Goal: Task Accomplishment & Management: Complete application form

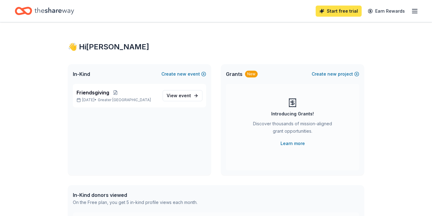
click at [342, 11] on link "Start free trial" at bounding box center [339, 11] width 46 height 11
click at [344, 13] on link "Start free trial" at bounding box center [339, 11] width 46 height 11
click at [337, 11] on link "Start free trial" at bounding box center [339, 11] width 46 height 11
click at [417, 12] on icon "button" at bounding box center [414, 10] width 7 height 7
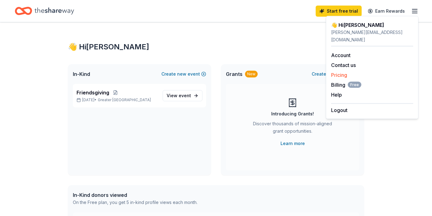
click at [341, 72] on link "Pricing" at bounding box center [339, 75] width 16 height 6
click at [345, 72] on link "Pricing" at bounding box center [339, 75] width 16 height 6
click at [340, 81] on span "Billing Free" at bounding box center [346, 84] width 30 height 7
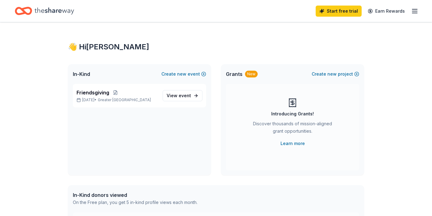
click at [415, 11] on line "button" at bounding box center [414, 11] width 5 height 0
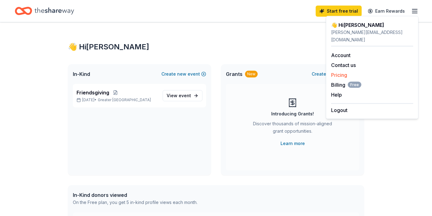
click at [338, 72] on link "Pricing" at bounding box center [339, 75] width 16 height 6
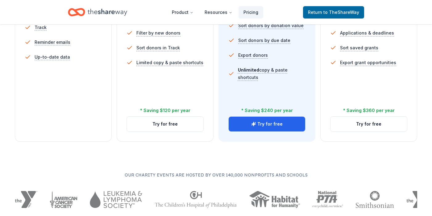
scroll to position [245, 0]
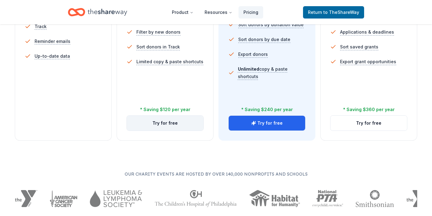
click at [169, 125] on button "Try for free" at bounding box center [165, 123] width 77 height 15
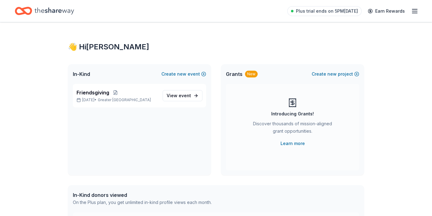
click at [51, 10] on icon "Home" at bounding box center [55, 10] width 40 height 7
click at [54, 10] on icon "Home" at bounding box center [55, 10] width 40 height 7
click at [24, 8] on icon "Home" at bounding box center [27, 11] width 10 height 6
click at [123, 101] on span "Greater NYC" at bounding box center [124, 100] width 53 height 5
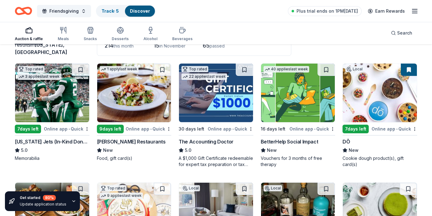
scroll to position [52, 0]
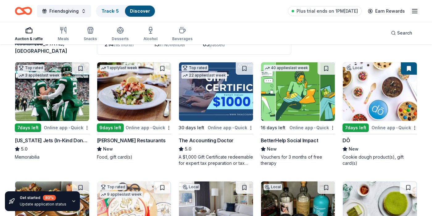
click at [50, 140] on div "New York Jets (In-Kind Donation)" at bounding box center [52, 140] width 75 height 7
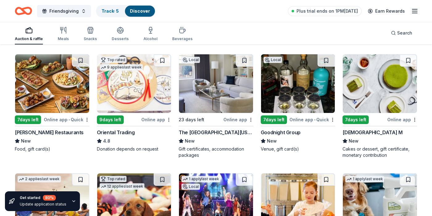
scroll to position [180, 0]
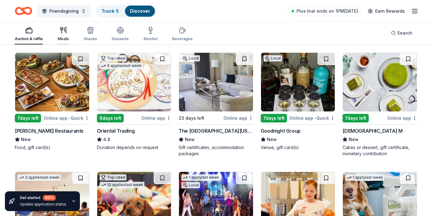
click at [63, 30] on icon "button" at bounding box center [63, 30] width 7 height 7
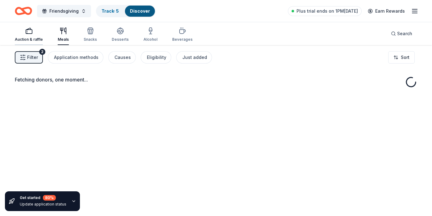
click at [36, 33] on div "button" at bounding box center [29, 30] width 28 height 7
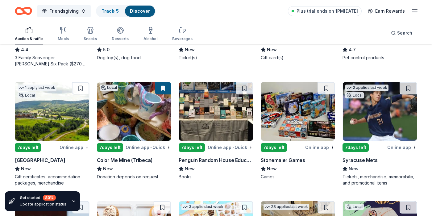
scroll to position [390, 0]
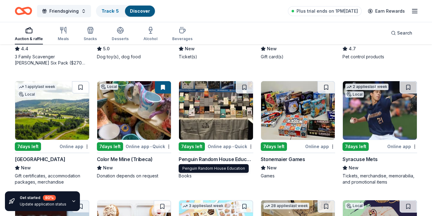
click at [209, 158] on div "Penguin Random House Education" at bounding box center [216, 159] width 75 height 7
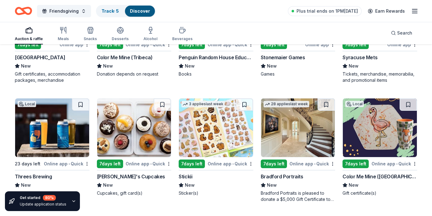
scroll to position [511, 0]
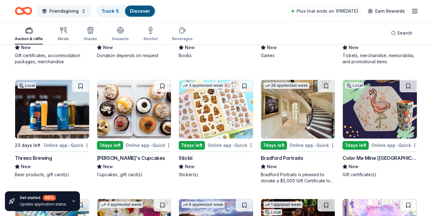
click at [189, 156] on div "Stickii" at bounding box center [186, 157] width 14 height 7
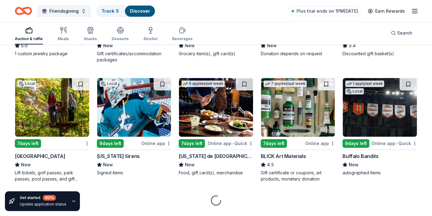
scroll to position [1341, 0]
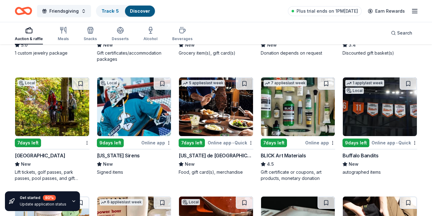
drag, startPoint x: 61, startPoint y: 32, endPoint x: 152, endPoint y: 137, distance: 139.2
click at [61, 31] on icon "button" at bounding box center [63, 30] width 7 height 7
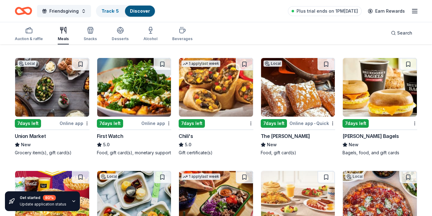
scroll to position [408, 0]
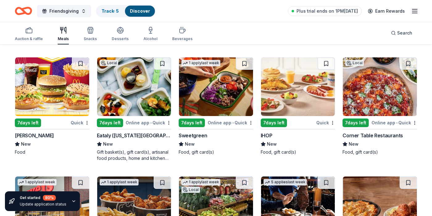
click at [118, 136] on div "Eataly (New York City)" at bounding box center [134, 135] width 75 height 7
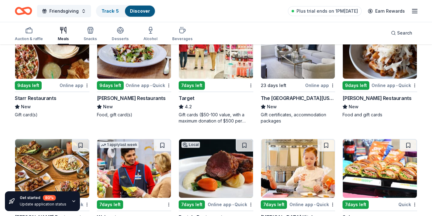
scroll to position [0, 0]
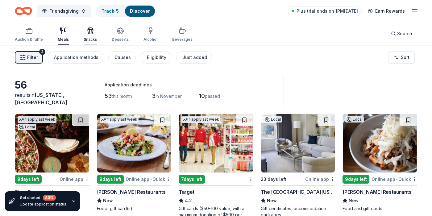
click at [85, 35] on div "Snacks" at bounding box center [90, 34] width 13 height 15
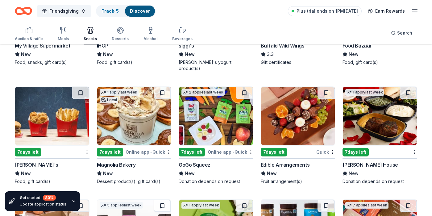
scroll to position [969, 0]
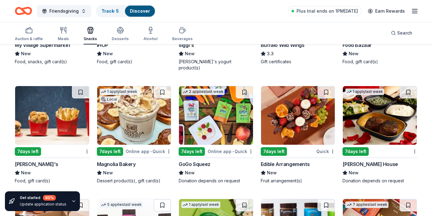
click at [292, 161] on div "Edible Arrangements" at bounding box center [285, 164] width 49 height 7
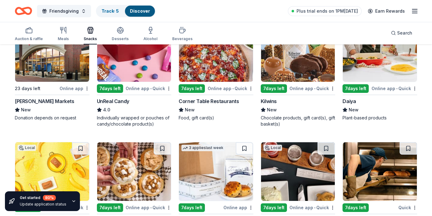
scroll to position [0, 0]
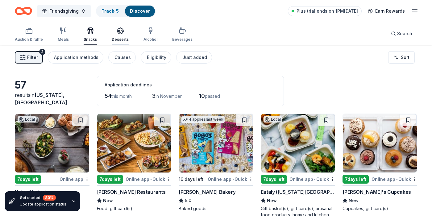
click at [118, 37] on div "Desserts" at bounding box center [120, 39] width 17 height 5
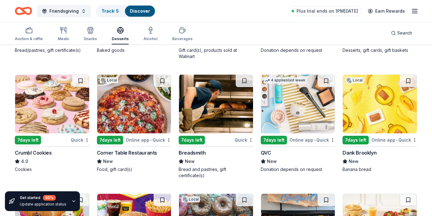
scroll to position [516, 0]
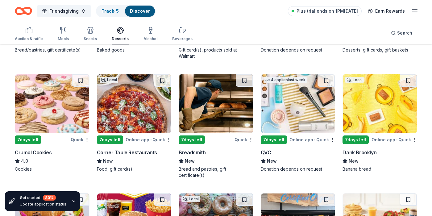
click at [304, 103] on img at bounding box center [298, 103] width 74 height 59
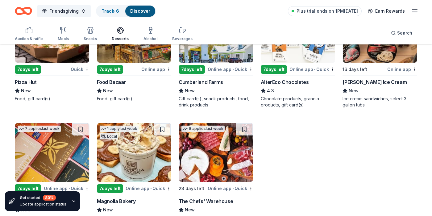
scroll to position [968, 0]
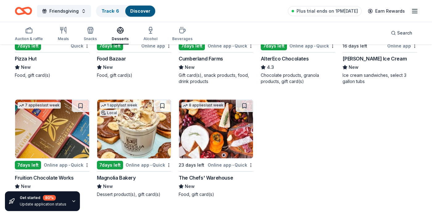
click at [42, 176] on div "Fruition Chocolate Works" at bounding box center [44, 177] width 59 height 7
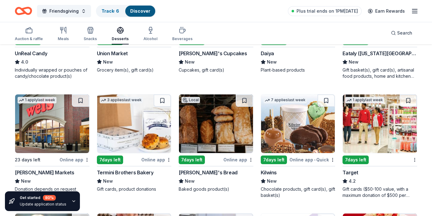
scroll to position [254, 0]
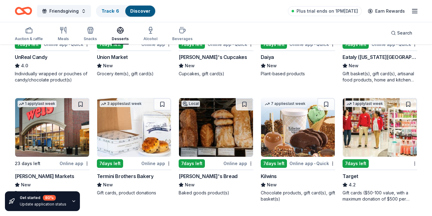
click at [187, 176] on div "Amy's Bread" at bounding box center [208, 176] width 59 height 7
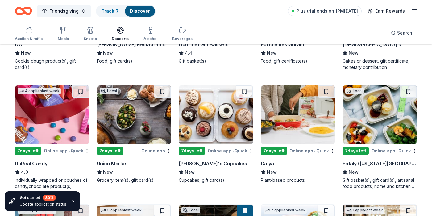
scroll to position [149, 0]
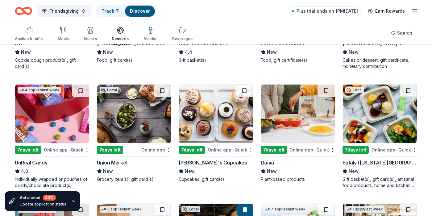
click at [29, 164] on div "UnReal Candy" at bounding box center [31, 162] width 32 height 7
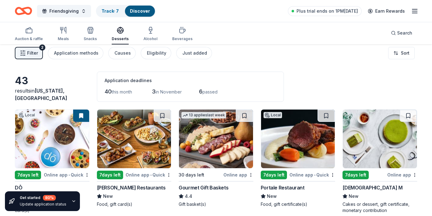
scroll to position [0, 0]
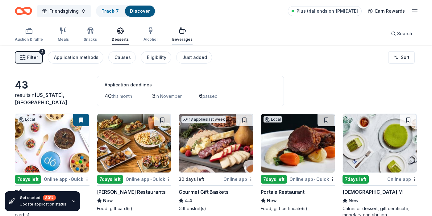
click at [179, 31] on icon "button" at bounding box center [182, 30] width 7 height 7
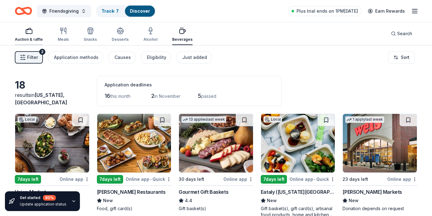
click at [27, 30] on icon "button" at bounding box center [28, 30] width 7 height 7
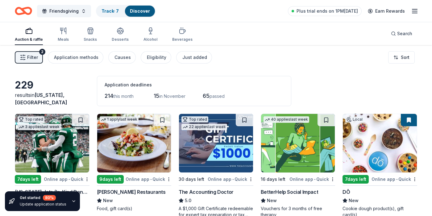
click at [415, 10] on icon "button" at bounding box center [414, 10] width 7 height 7
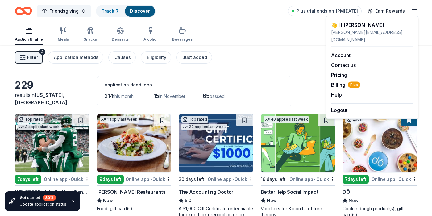
click at [278, 62] on div "Filter 2 Application methods Causes Eligibility Just added Sort" at bounding box center [216, 57] width 432 height 25
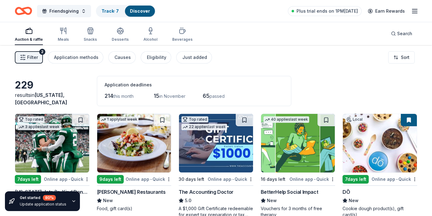
click at [30, 54] on span "Filter" at bounding box center [32, 57] width 11 height 7
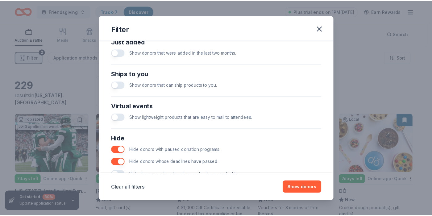
scroll to position [274, 0]
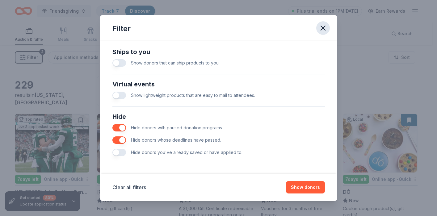
click at [323, 27] on icon "button" at bounding box center [323, 28] width 4 height 4
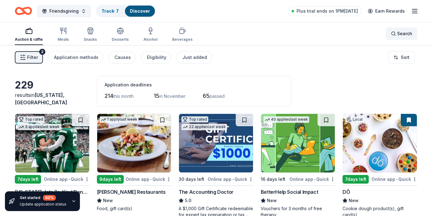
click at [404, 30] on span "Search" at bounding box center [404, 33] width 15 height 7
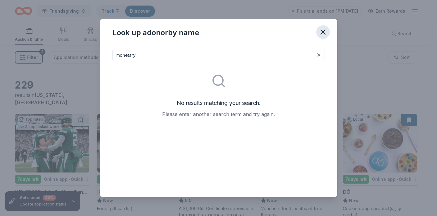
type input "monetary"
click at [324, 31] on icon "button" at bounding box center [323, 32] width 9 height 9
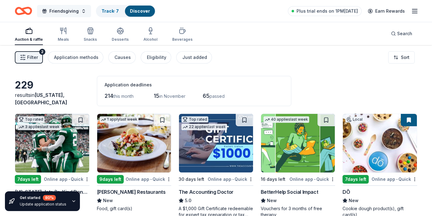
click at [81, 11] on button "Friendsgiving" at bounding box center [64, 11] width 54 height 12
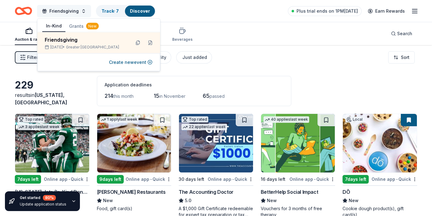
click at [81, 11] on button "Friendsgiving" at bounding box center [64, 11] width 54 height 12
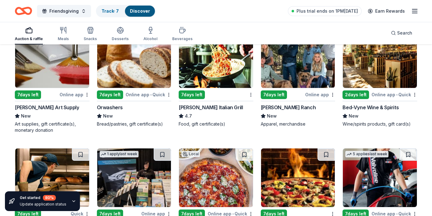
scroll to position [1735, 0]
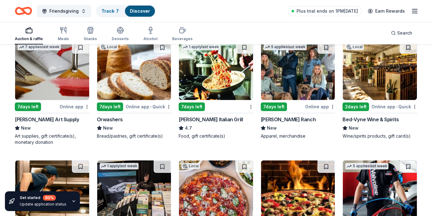
click at [36, 119] on div "Trekell Art Supply" at bounding box center [47, 119] width 64 height 7
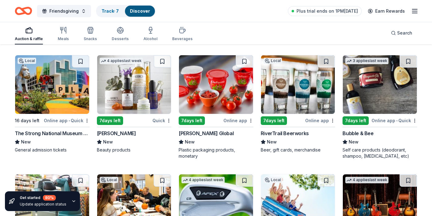
scroll to position [2665, 0]
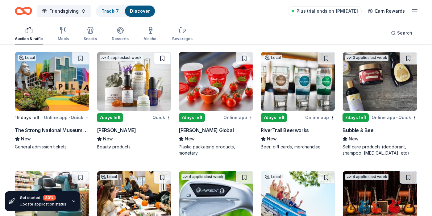
click at [159, 57] on button at bounding box center [162, 58] width 17 height 12
click at [408, 58] on button at bounding box center [408, 58] width 17 height 12
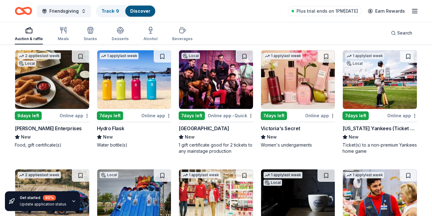
scroll to position [2899, 0]
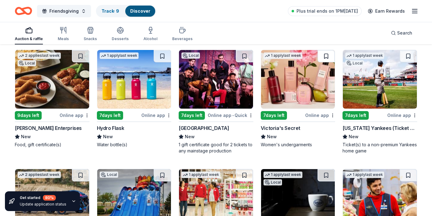
click at [326, 56] on button at bounding box center [326, 56] width 17 height 12
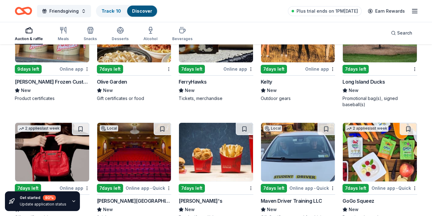
scroll to position [3466, 0]
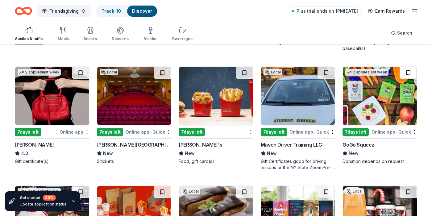
click at [405, 73] on button at bounding box center [408, 73] width 17 height 12
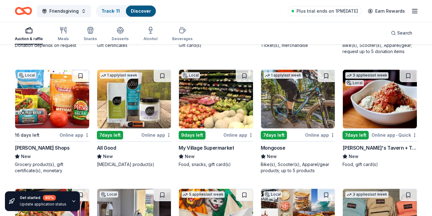
scroll to position [3816, 0]
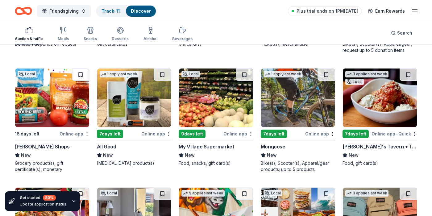
click at [80, 74] on button at bounding box center [80, 75] width 17 height 12
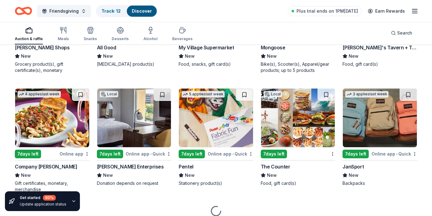
scroll to position [3915, 0]
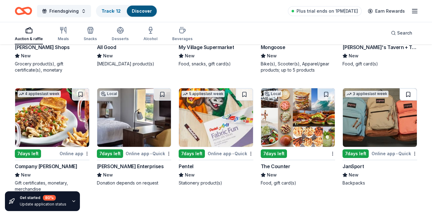
click at [408, 94] on button at bounding box center [408, 94] width 17 height 12
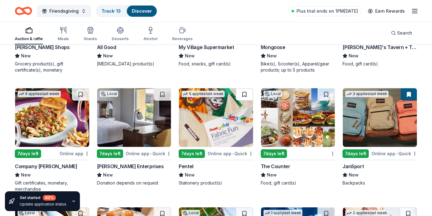
click at [245, 95] on button at bounding box center [244, 94] width 17 height 12
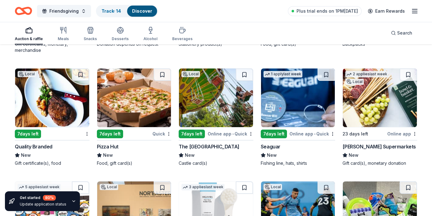
scroll to position [4051, 0]
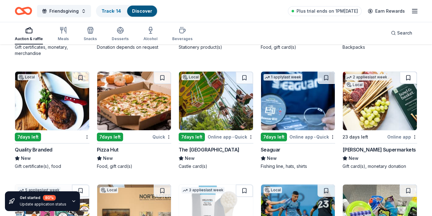
click at [411, 77] on button at bounding box center [408, 78] width 17 height 12
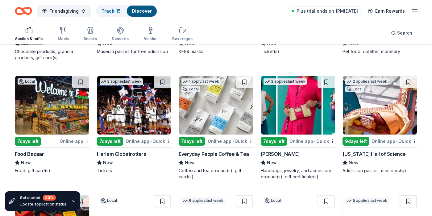
scroll to position [4282, 0]
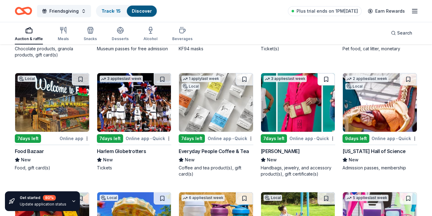
click at [329, 78] on button at bounding box center [326, 79] width 17 height 12
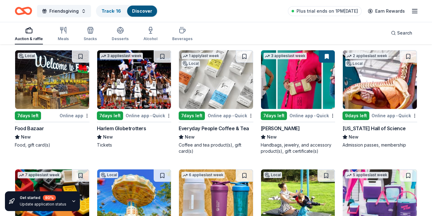
scroll to position [4291, 0]
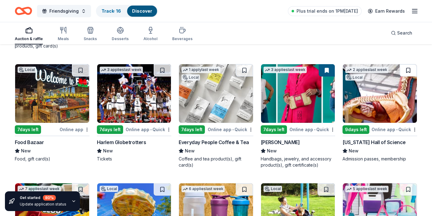
click at [407, 70] on button at bounding box center [408, 70] width 17 height 12
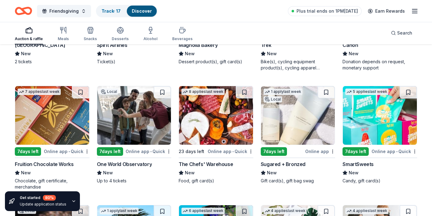
scroll to position [4627, 0]
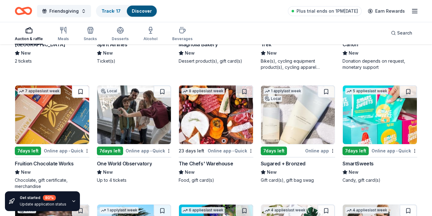
click at [77, 92] on button at bounding box center [80, 92] width 17 height 12
click at [327, 91] on button at bounding box center [326, 92] width 17 height 12
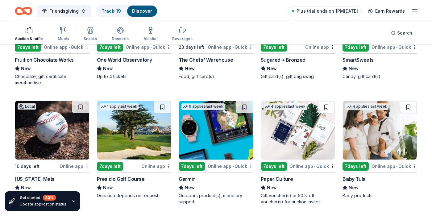
scroll to position [4742, 0]
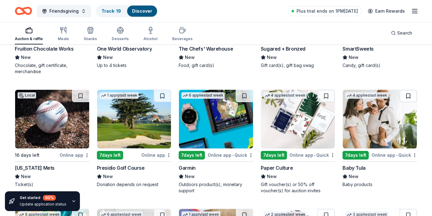
click at [410, 98] on button at bounding box center [408, 96] width 17 height 12
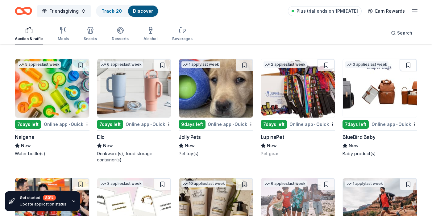
scroll to position [4893, 0]
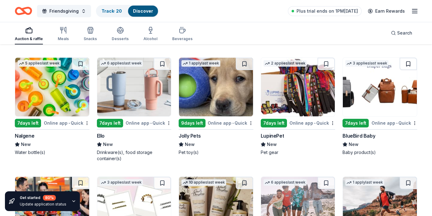
click at [405, 64] on button at bounding box center [408, 64] width 17 height 12
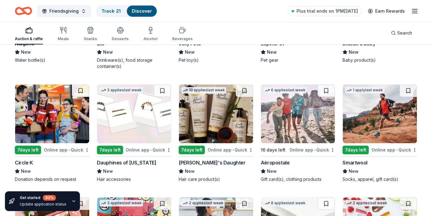
scroll to position [4991, 0]
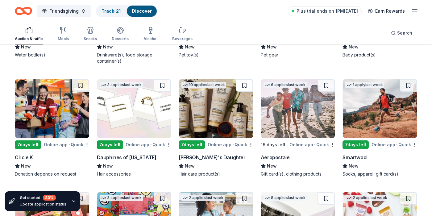
click at [245, 86] on button at bounding box center [244, 85] width 17 height 12
click at [162, 85] on button at bounding box center [162, 85] width 17 height 12
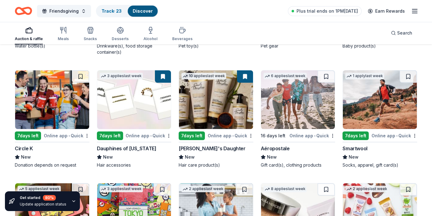
scroll to position [5001, 0]
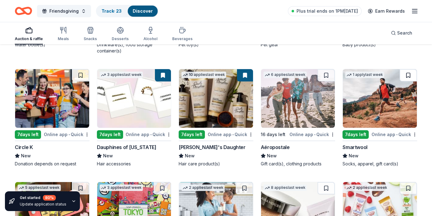
click at [408, 76] on button at bounding box center [408, 75] width 17 height 12
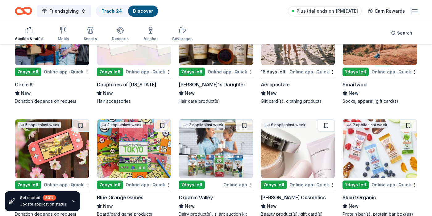
scroll to position [5090, 0]
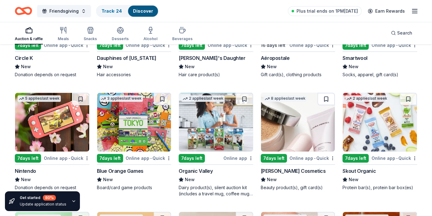
click at [327, 102] on button at bounding box center [326, 99] width 17 height 12
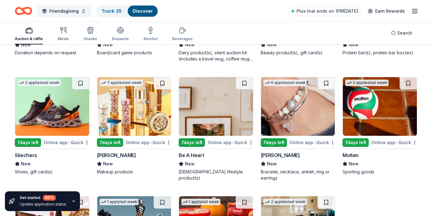
scroll to position [5227, 0]
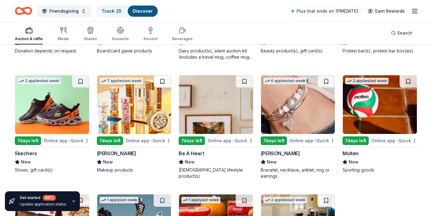
click at [162, 79] on button at bounding box center [162, 81] width 17 height 12
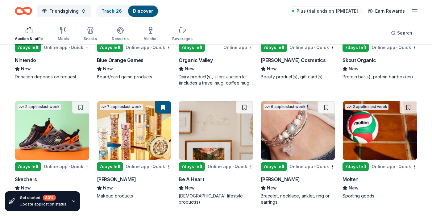
scroll to position [5200, 0]
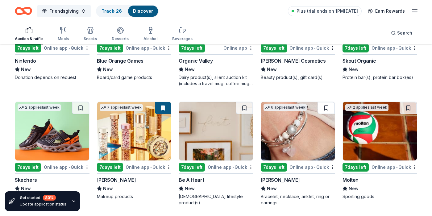
click at [325, 108] on button at bounding box center [326, 108] width 17 height 12
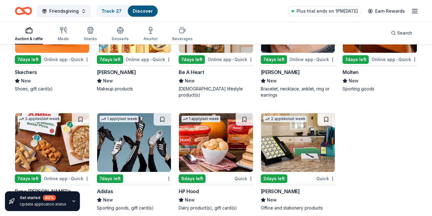
scroll to position [5315, 0]
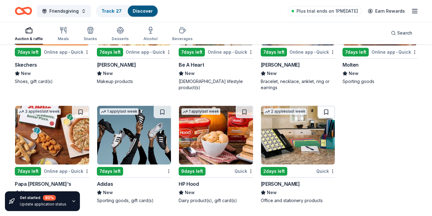
click at [325, 110] on button at bounding box center [326, 112] width 17 height 12
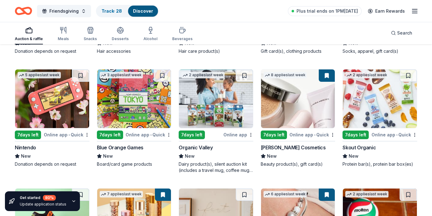
scroll to position [3110, 0]
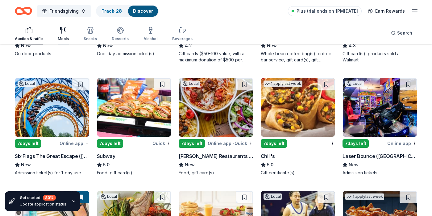
click at [62, 35] on div "Meals" at bounding box center [63, 34] width 11 height 15
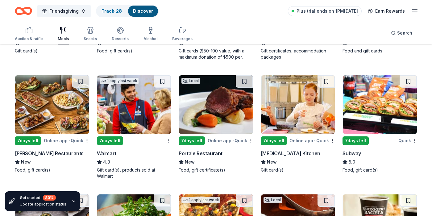
scroll to position [157, 0]
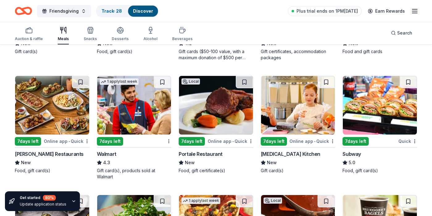
click at [285, 155] on div "Taste Buds Kitchen" at bounding box center [291, 153] width 60 height 7
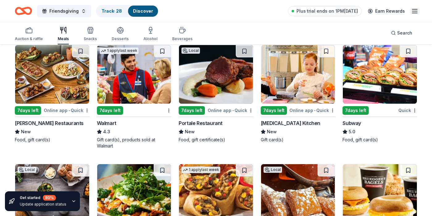
scroll to position [281, 0]
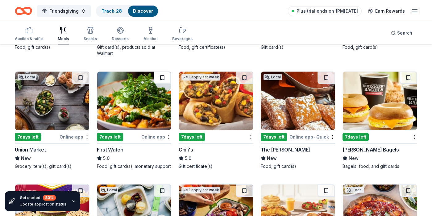
click at [163, 80] on button at bounding box center [162, 78] width 17 height 12
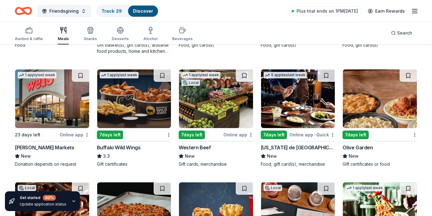
scroll to position [517, 0]
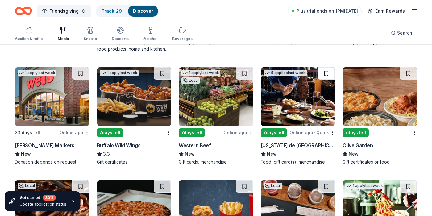
click at [326, 72] on button at bounding box center [326, 73] width 17 height 12
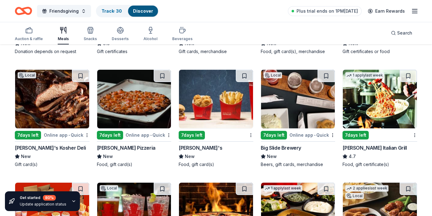
click at [315, 135] on span "•" at bounding box center [314, 135] width 1 height 5
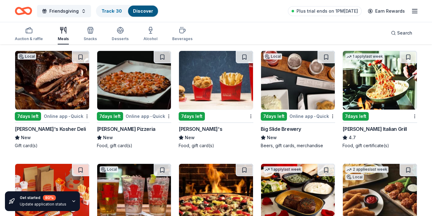
scroll to position [648, 0]
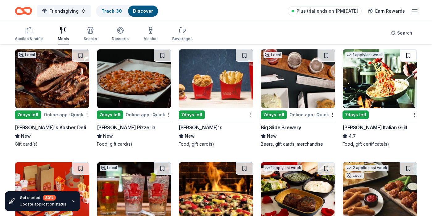
click at [411, 54] on button at bounding box center [408, 55] width 17 height 12
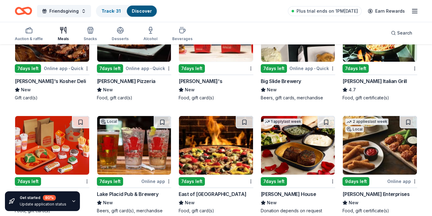
scroll to position [716, 0]
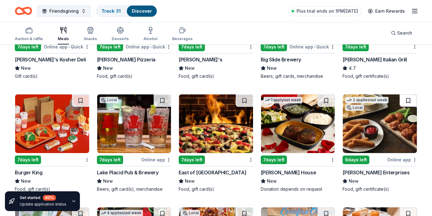
click at [409, 99] on button at bounding box center [408, 100] width 17 height 12
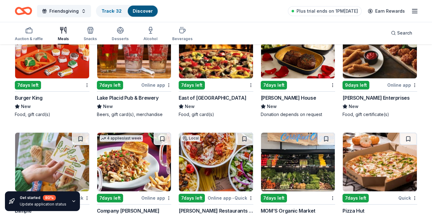
scroll to position [835, 0]
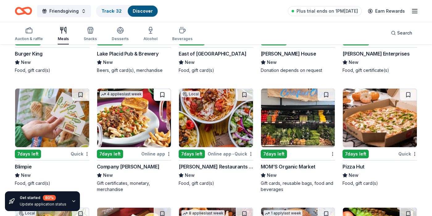
click at [164, 94] on button at bounding box center [162, 95] width 17 height 12
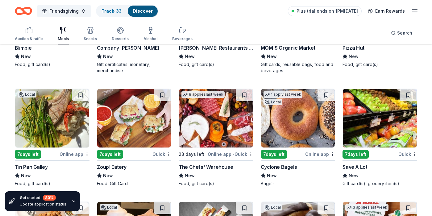
scroll to position [953, 0]
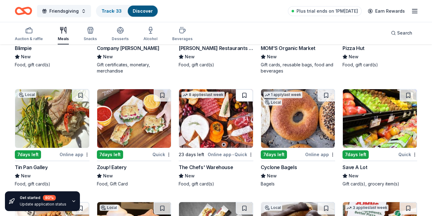
click at [242, 98] on button at bounding box center [244, 95] width 17 height 12
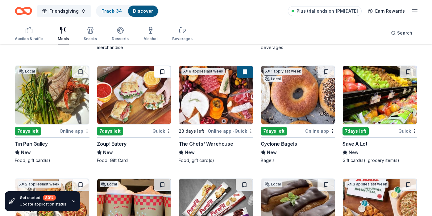
click at [163, 73] on button at bounding box center [162, 72] width 17 height 12
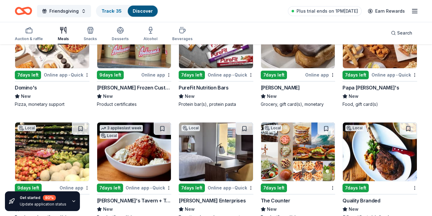
scroll to position [1112, 0]
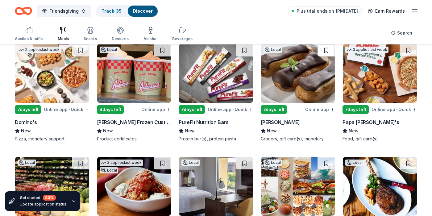
click at [325, 49] on button at bounding box center [326, 50] width 17 height 12
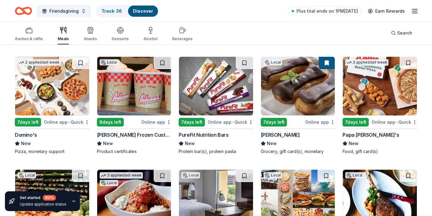
scroll to position [1086, 0]
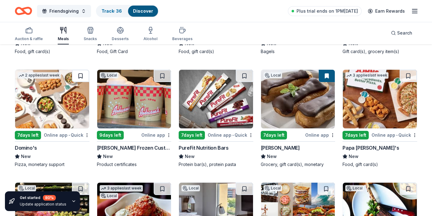
click at [80, 75] on button at bounding box center [80, 76] width 17 height 12
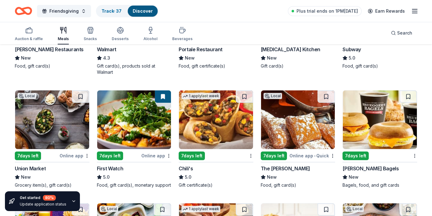
scroll to position [0, 0]
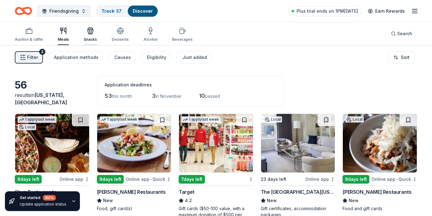
click at [88, 33] on icon "button" at bounding box center [90, 30] width 7 height 7
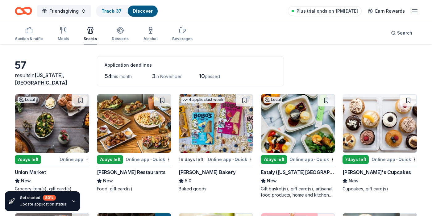
scroll to position [20, 0]
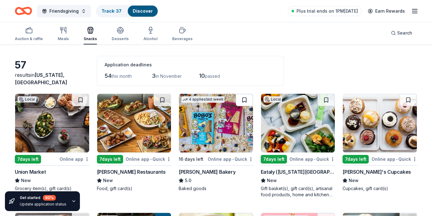
click at [244, 99] on button at bounding box center [244, 100] width 17 height 12
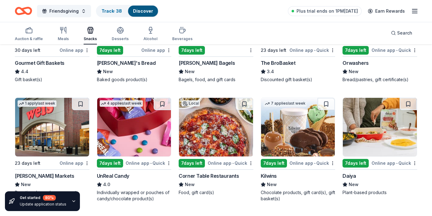
scroll to position [249, 0]
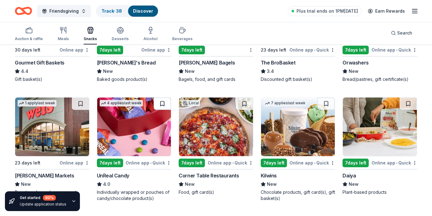
click at [164, 104] on button at bounding box center [162, 104] width 17 height 12
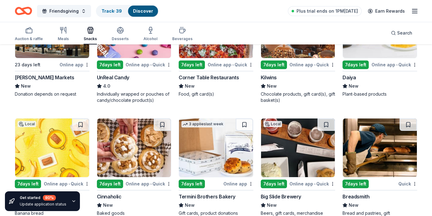
scroll to position [408, 0]
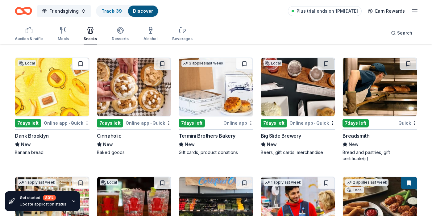
click at [82, 62] on button at bounding box center [80, 64] width 17 height 12
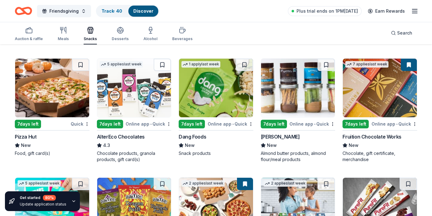
scroll to position [1110, 0]
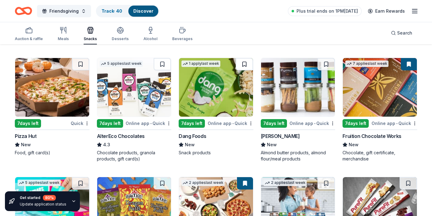
click at [247, 58] on button at bounding box center [244, 64] width 17 height 12
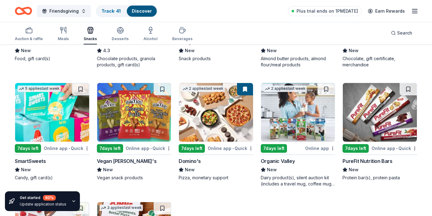
scroll to position [1205, 0]
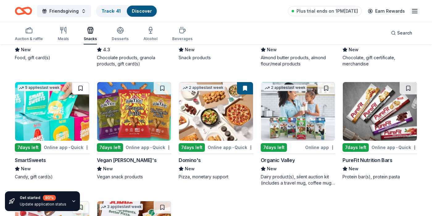
click at [80, 82] on button at bounding box center [80, 88] width 17 height 12
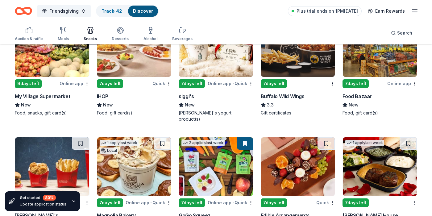
scroll to position [736, 0]
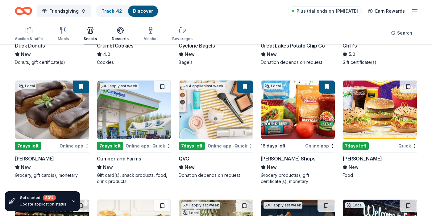
click at [119, 33] on icon "button" at bounding box center [120, 30] width 7 height 7
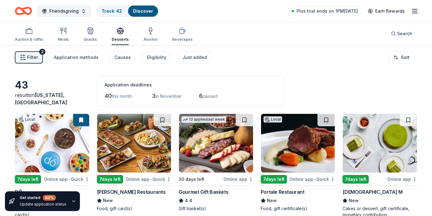
scroll to position [3, 0]
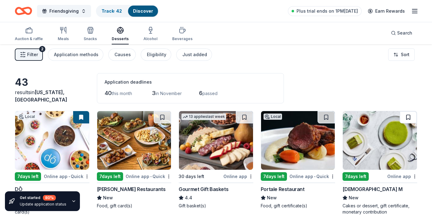
click at [409, 115] on button at bounding box center [408, 117] width 17 height 12
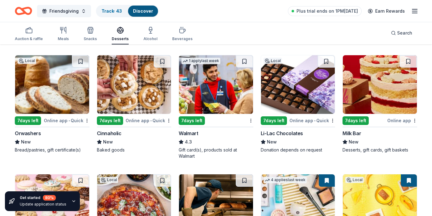
scroll to position [418, 0]
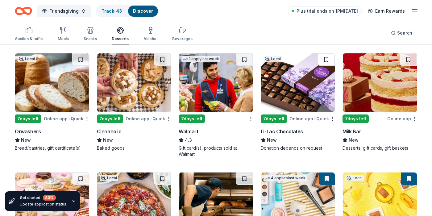
click at [328, 58] on button at bounding box center [326, 59] width 17 height 12
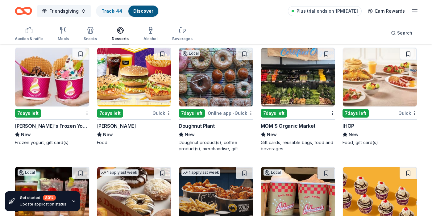
scroll to position [664, 0]
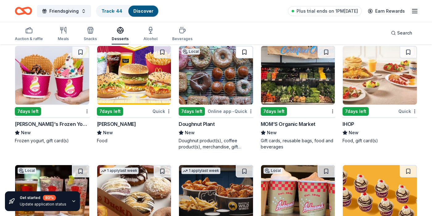
click at [243, 52] on button at bounding box center [244, 52] width 17 height 12
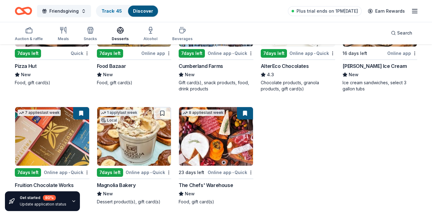
scroll to position [965, 0]
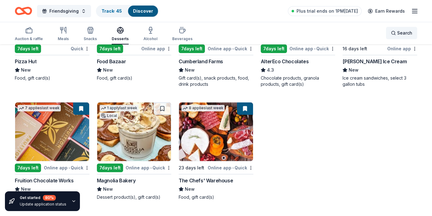
click at [405, 32] on span "Search" at bounding box center [404, 32] width 15 height 7
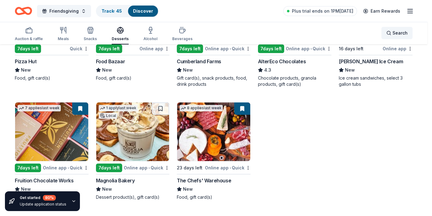
scroll to position [959, 0]
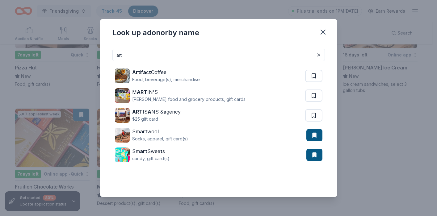
click at [128, 53] on input "art" at bounding box center [218, 55] width 212 height 12
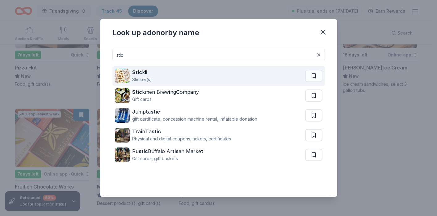
type input "stic"
click at [152, 77] on div "Stic k ii Sticker(s)" at bounding box center [210, 76] width 190 height 20
click at [314, 75] on button at bounding box center [313, 76] width 17 height 12
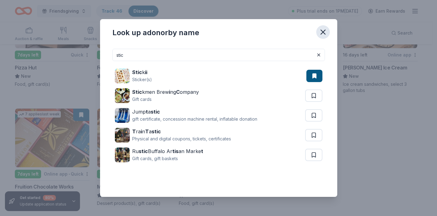
click at [324, 35] on icon "button" at bounding box center [323, 32] width 9 height 9
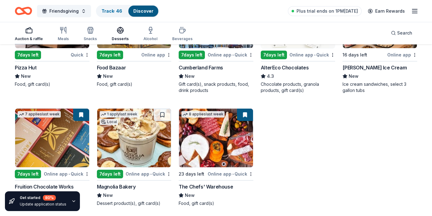
click at [29, 33] on rect "button" at bounding box center [29, 31] width 6 height 4
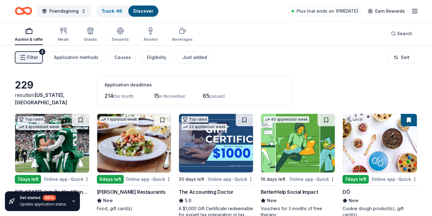
click at [24, 55] on icon "button" at bounding box center [23, 57] width 6 height 6
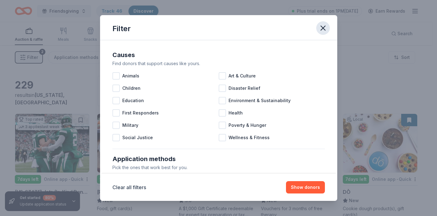
click at [324, 29] on icon "button" at bounding box center [323, 28] width 9 height 9
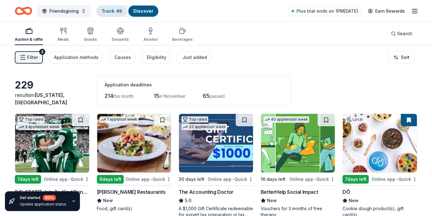
click at [108, 11] on link "Track · 46" at bounding box center [112, 10] width 21 height 5
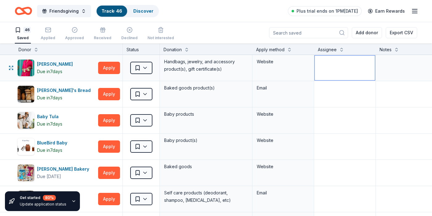
click at [349, 69] on textarea at bounding box center [345, 68] width 60 height 25
click at [409, 70] on textarea at bounding box center [422, 68] width 91 height 25
click at [338, 71] on textarea at bounding box center [345, 68] width 60 height 25
click at [338, 69] on textarea at bounding box center [345, 68] width 60 height 25
type textarea "Summer?"
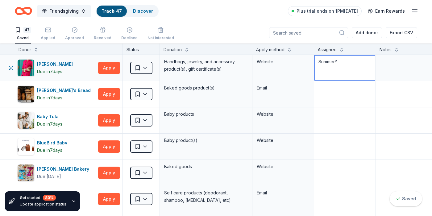
drag, startPoint x: 342, startPoint y: 66, endPoint x: 311, endPoint y: 63, distance: 31.1
click at [311, 63] on div "Alexis Drake Due in 7 days Apply Saved Handbags, jewelry, and accessory product…" at bounding box center [242, 68] width 484 height 26
click at [405, 63] on textarea at bounding box center [422, 68] width 91 height 25
paste textarea "Summer?"
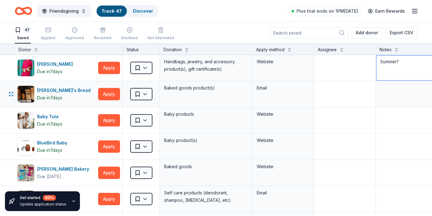
type textarea "Summer?"
click at [334, 92] on textarea at bounding box center [345, 94] width 60 height 25
click at [111, 93] on button "Apply" at bounding box center [109, 94] width 22 height 12
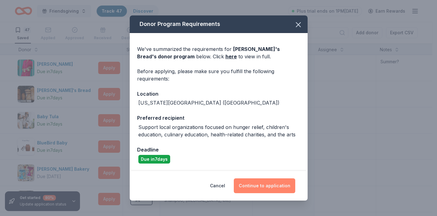
click at [249, 186] on button "Continue to application" at bounding box center [264, 185] width 61 height 15
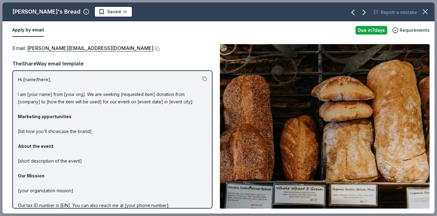
scroll to position [28, 0]
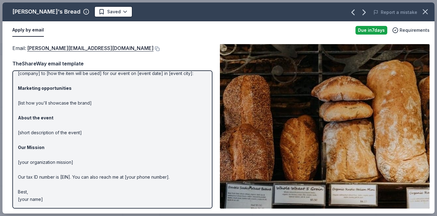
click at [27, 12] on div "Amy's Bread" at bounding box center [46, 12] width 68 height 10
click at [428, 10] on icon "button" at bounding box center [425, 11] width 9 height 9
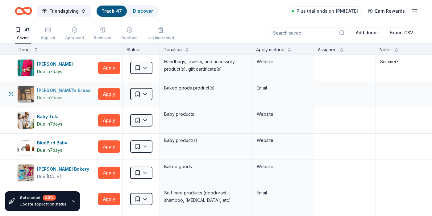
click at [29, 94] on img "button" at bounding box center [26, 94] width 17 height 17
click at [109, 98] on button "Apply" at bounding box center [109, 94] width 22 height 12
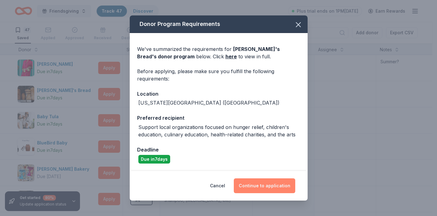
click at [266, 188] on button "Continue to application" at bounding box center [264, 185] width 61 height 15
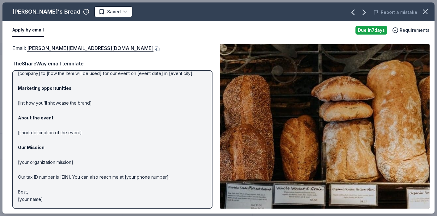
scroll to position [0, 0]
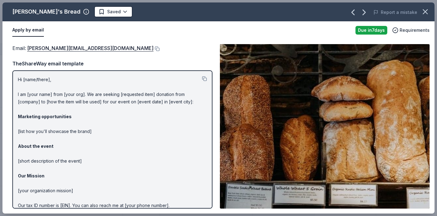
drag, startPoint x: 18, startPoint y: 79, endPoint x: 77, endPoint y: 107, distance: 66.1
click at [77, 107] on div "Hi [name/there], I am [your name] from [your org]. We are seeking [requested it…" at bounding box center [112, 139] width 200 height 138
click at [202, 77] on button at bounding box center [204, 78] width 5 height 5
click at [153, 49] on button at bounding box center [156, 48] width 6 height 5
click at [423, 10] on icon "button" at bounding box center [425, 11] width 9 height 9
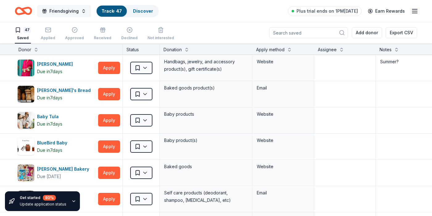
click at [69, 11] on span "Friendsgiving" at bounding box center [63, 10] width 29 height 7
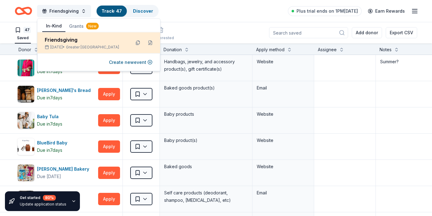
click at [64, 42] on div "Friendsgiving" at bounding box center [85, 39] width 81 height 7
click at [54, 40] on div "Friendsgiving" at bounding box center [85, 39] width 81 height 7
click at [151, 43] on button at bounding box center [150, 43] width 10 height 10
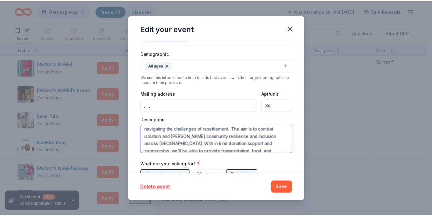
scroll to position [89, 0]
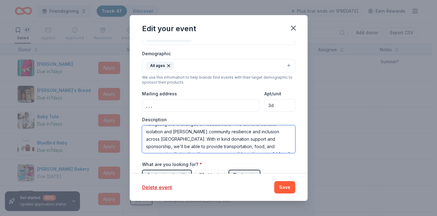
drag, startPoint x: 146, startPoint y: 132, endPoint x: 241, endPoint y: 144, distance: 95.9
click at [241, 144] on textarea "New Neighbors Friendsgiving Dinner brings together newly arrived refugee famili…" at bounding box center [218, 139] width 153 height 28
click at [291, 27] on icon "button" at bounding box center [293, 28] width 9 height 9
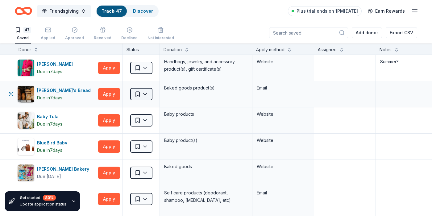
click at [144, 94] on html "Friendsgiving Track · 47 Discover Plus trial ends on 1PM, 10/19 Earn Rewards 47…" at bounding box center [216, 108] width 432 height 216
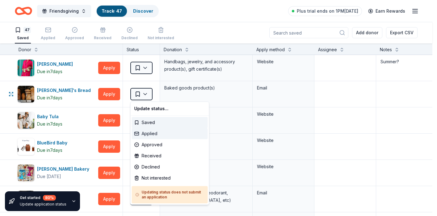
click at [147, 132] on div "Applied" at bounding box center [170, 133] width 76 height 11
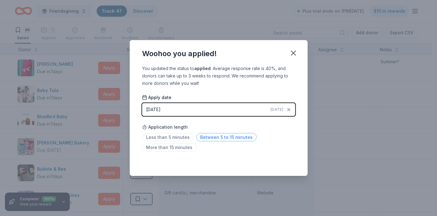
click at [204, 136] on span "Between 5 to 15 minutes" at bounding box center [226, 137] width 61 height 8
click at [294, 52] on icon "button" at bounding box center [293, 53] width 4 height 4
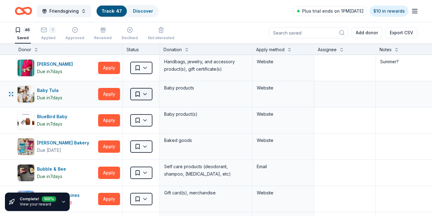
click at [149, 94] on html "Friendsgiving Track · 47 Discover Plus trial ends on 1PM, 10/19 $10 in rewards …" at bounding box center [216, 108] width 432 height 216
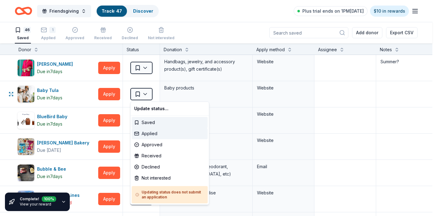
click at [150, 134] on div "Applied" at bounding box center [170, 133] width 76 height 11
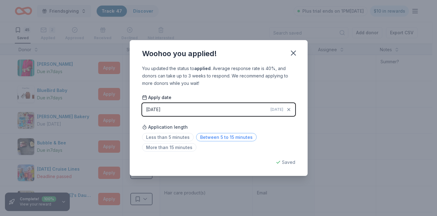
click at [217, 140] on span "Between 5 to 15 minutes" at bounding box center [226, 137] width 61 height 8
click at [246, 112] on button "10/12/2025 Today" at bounding box center [218, 109] width 153 height 13
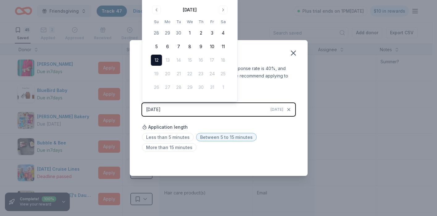
click at [274, 111] on span "Today" at bounding box center [276, 109] width 13 height 5
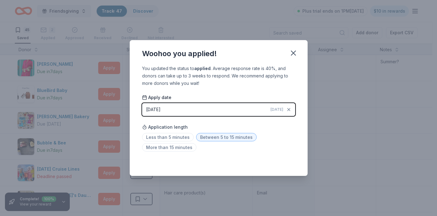
click at [222, 77] on div "You updated the status to applied . Average response rate is 40%, and donors ca…" at bounding box center [218, 76] width 153 height 22
click at [291, 52] on icon "button" at bounding box center [293, 53] width 9 height 9
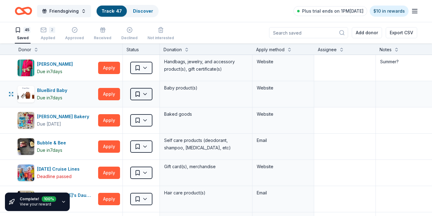
click at [147, 95] on html "Friendsgiving Track · 47 Discover Plus trial ends on 1PM, 10/19 $10 in rewards …" at bounding box center [216, 108] width 432 height 216
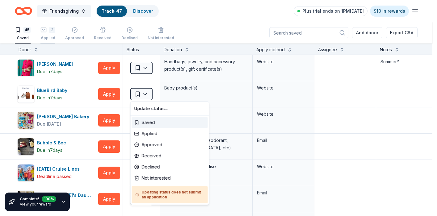
click at [50, 36] on html "Friendsgiving Track · 47 Discover Plus trial ends on 1PM, 10/19 $10 in rewards …" at bounding box center [218, 108] width 437 height 216
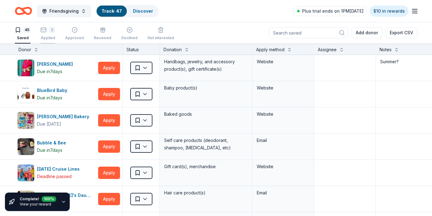
click at [47, 30] on icon "button" at bounding box center [43, 27] width 6 height 6
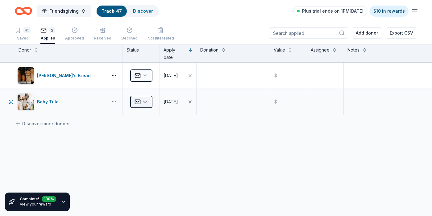
click at [148, 102] on html "Friendsgiving Track · 47 Discover Plus trial ends on 1PM, 10/19 $10 in rewards …" at bounding box center [216, 108] width 432 height 216
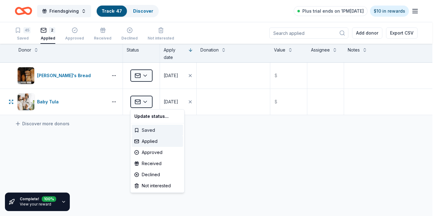
click at [145, 131] on div "Saved" at bounding box center [157, 130] width 51 height 11
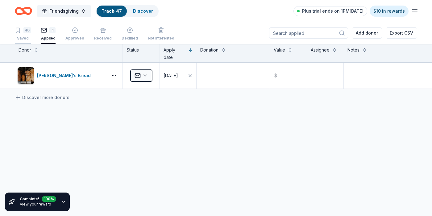
click at [27, 33] on div "46 Saved" at bounding box center [23, 34] width 16 height 14
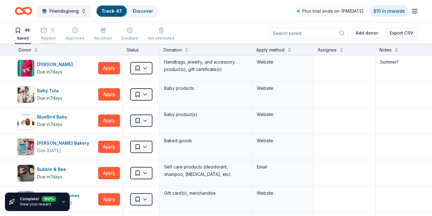
click at [48, 30] on div "1" at bounding box center [48, 27] width 15 height 6
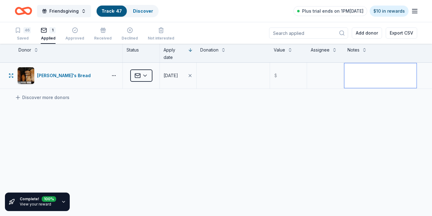
click at [371, 69] on textarea at bounding box center [381, 75] width 72 height 25
type textarea "Friendsgiving"
click at [27, 31] on div "46" at bounding box center [26, 30] width 7 height 6
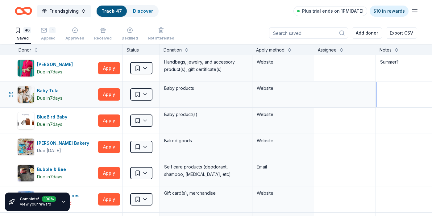
click at [388, 89] on textarea at bounding box center [422, 94] width 91 height 25
type textarea "baby"
click at [399, 115] on textarea at bounding box center [422, 120] width 91 height 25
type textarea "baby"
click at [399, 148] on textarea at bounding box center [422, 147] width 91 height 25
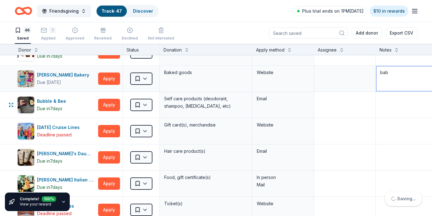
scroll to position [64, 0]
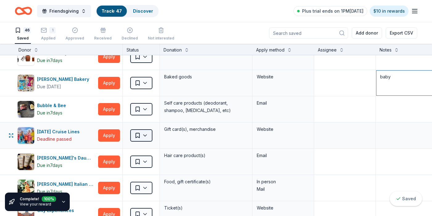
type textarea "baby"
click at [145, 136] on html "Friendsgiving Track · 47 Discover Plus trial ends on 1PM, 10/19 $10 in rewards …" at bounding box center [216, 108] width 432 height 216
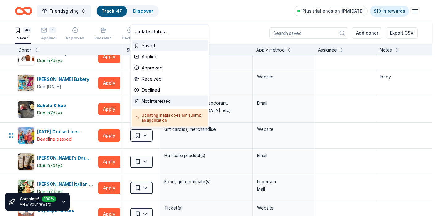
click at [152, 103] on div "Not interested" at bounding box center [170, 101] width 76 height 11
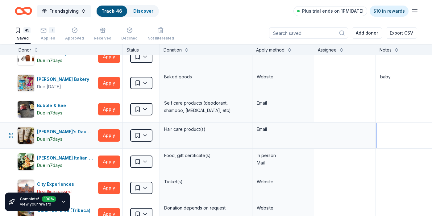
click at [393, 129] on textarea at bounding box center [422, 135] width 91 height 25
type textarea "baby"
click at [397, 148] on div "baby" at bounding box center [422, 136] width 92 height 26
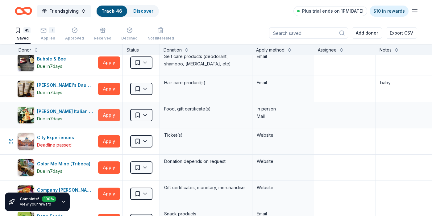
scroll to position [113, 0]
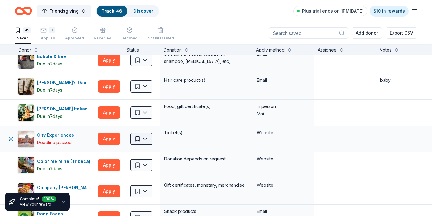
click at [145, 139] on html "Friendsgiving Track · 46 Discover Plus trial ends on 1PM, 10/19 $10 in rewards …" at bounding box center [216, 108] width 432 height 216
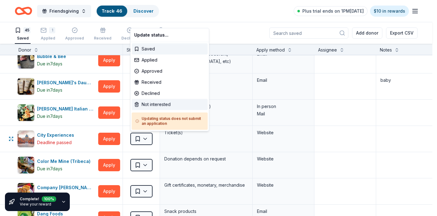
click at [153, 102] on div "Not interested" at bounding box center [170, 104] width 76 height 11
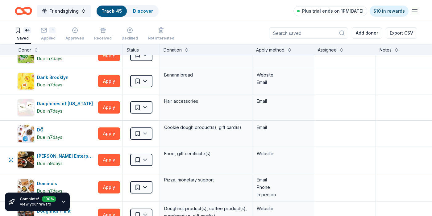
scroll to position [251, 0]
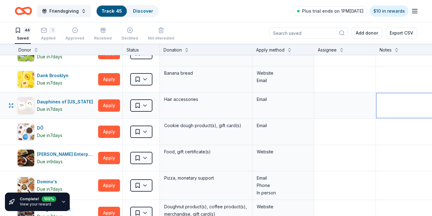
click at [390, 105] on textarea at bounding box center [422, 105] width 91 height 25
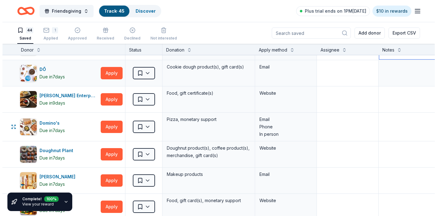
scroll to position [321, 0]
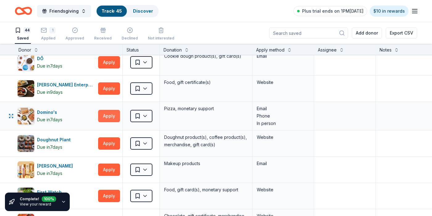
type textarea "baby"
click at [112, 115] on button "Apply" at bounding box center [109, 116] width 22 height 12
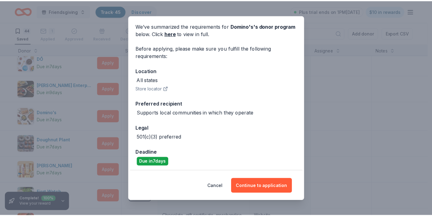
scroll to position [25, 0]
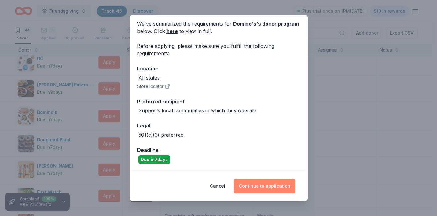
click at [249, 186] on button "Continue to application" at bounding box center [264, 186] width 61 height 15
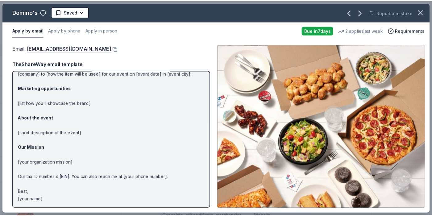
scroll to position [0, 0]
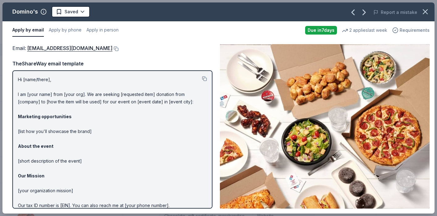
click at [413, 28] on span "Requirements" at bounding box center [415, 30] width 30 height 7
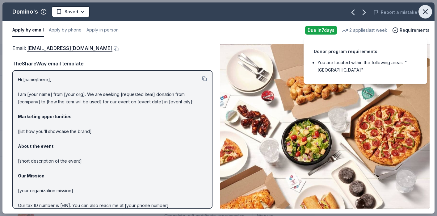
click at [427, 12] on icon "button" at bounding box center [425, 11] width 9 height 9
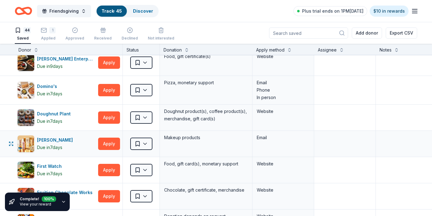
scroll to position [353, 0]
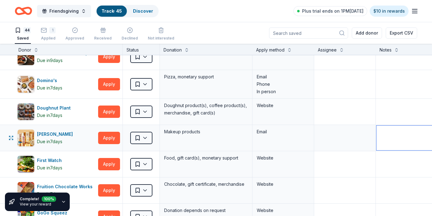
click at [384, 137] on textarea at bounding box center [422, 138] width 91 height 25
type textarea "baby"
click at [395, 159] on textarea at bounding box center [422, 164] width 91 height 25
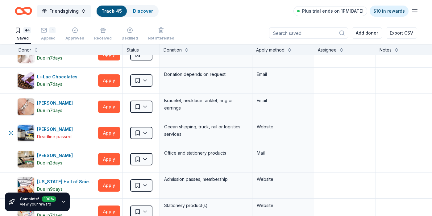
scroll to position [674, 0]
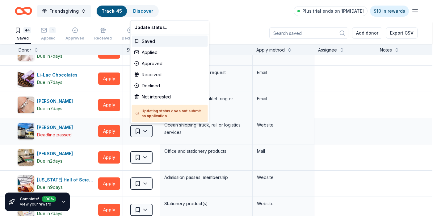
click at [145, 132] on html "Friendsgiving Track · 45 Discover Plus trial ends on 1PM, 10/19 $10 in rewards …" at bounding box center [218, 108] width 437 height 216
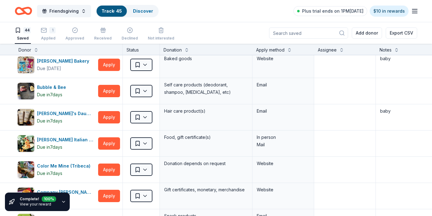
scroll to position [0, 0]
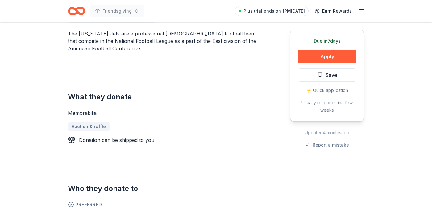
scroll to position [62, 0]
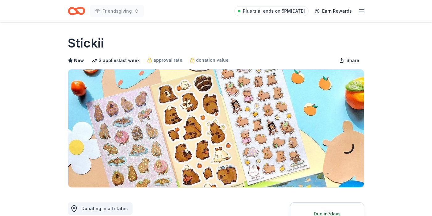
scroll to position [122, 0]
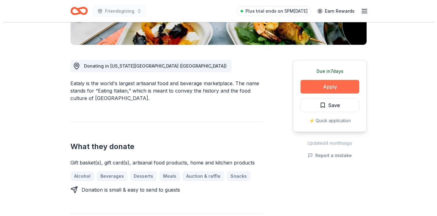
scroll to position [137, 0]
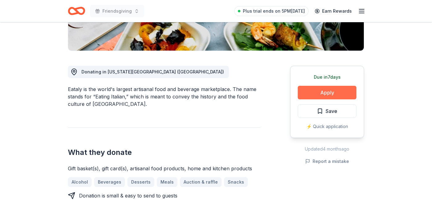
click at [316, 86] on button "Apply" at bounding box center [327, 93] width 59 height 14
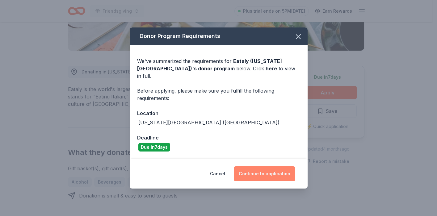
click at [262, 174] on button "Continue to application" at bounding box center [264, 173] width 61 height 15
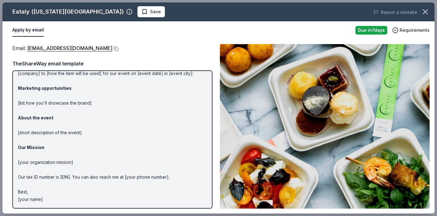
scroll to position [0, 0]
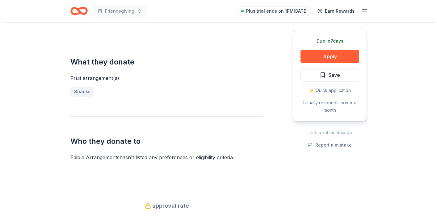
scroll to position [236, 0]
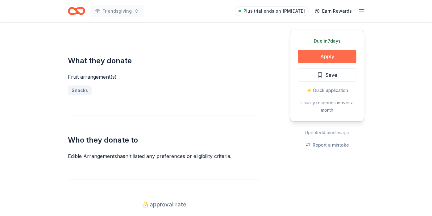
click at [322, 58] on button "Apply" at bounding box center [327, 57] width 59 height 14
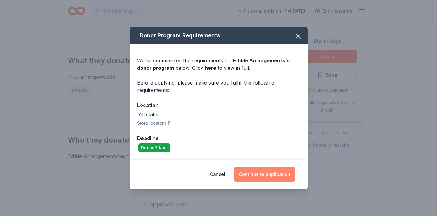
click at [265, 175] on button "Continue to application" at bounding box center [264, 174] width 61 height 15
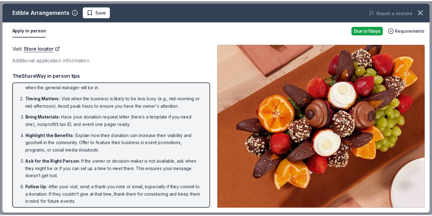
scroll to position [14, 0]
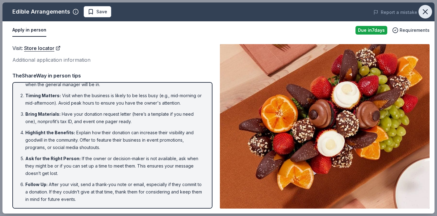
click at [424, 12] on icon "button" at bounding box center [425, 11] width 9 height 9
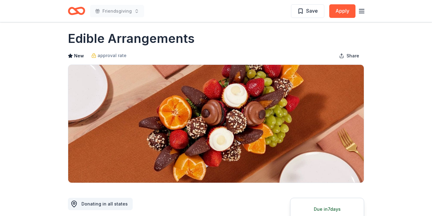
scroll to position [0, 0]
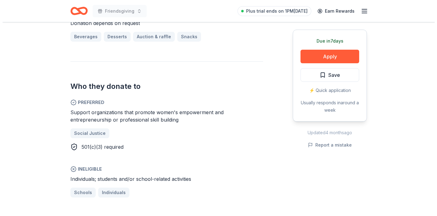
scroll to position [286, 0]
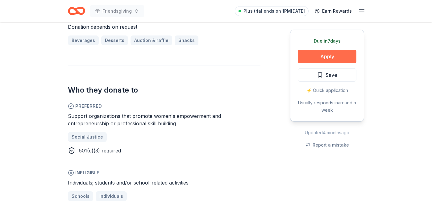
click at [325, 53] on button "Apply" at bounding box center [327, 57] width 59 height 14
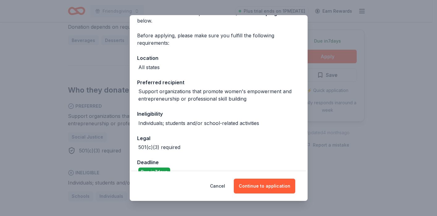
scroll to position [37, 0]
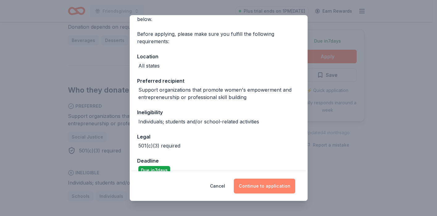
click at [265, 183] on button "Continue to application" at bounding box center [264, 186] width 61 height 15
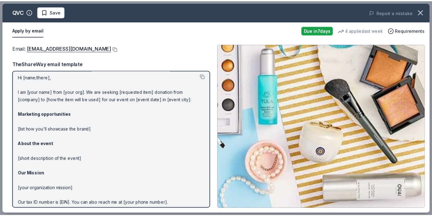
scroll to position [0, 0]
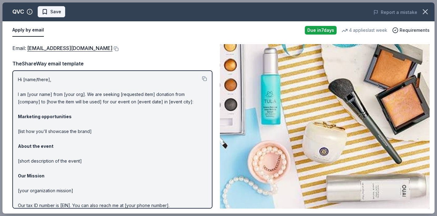
click at [52, 13] on span "Save" at bounding box center [55, 11] width 11 height 7
click at [425, 12] on icon "button" at bounding box center [425, 12] width 4 height 4
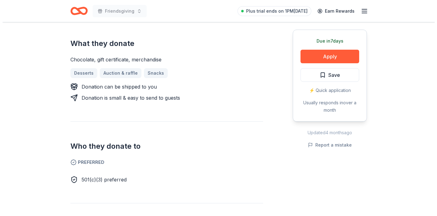
scroll to position [250, 0]
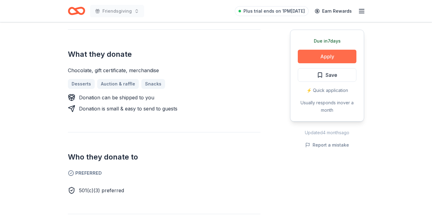
click at [335, 57] on button "Apply" at bounding box center [327, 57] width 59 height 14
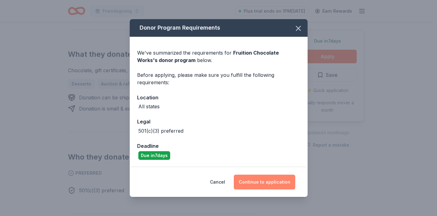
click at [283, 183] on button "Continue to application" at bounding box center [264, 182] width 61 height 15
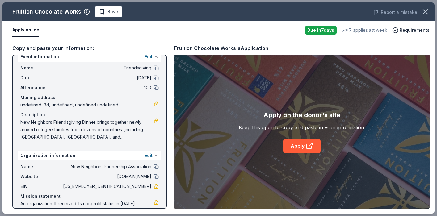
scroll to position [0, 0]
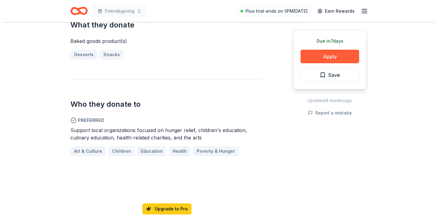
scroll to position [259, 0]
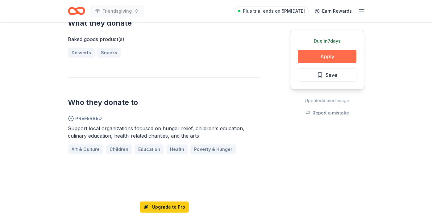
click at [340, 57] on button "Apply" at bounding box center [327, 57] width 59 height 14
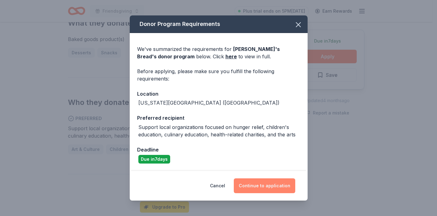
click at [249, 188] on button "Continue to application" at bounding box center [264, 185] width 61 height 15
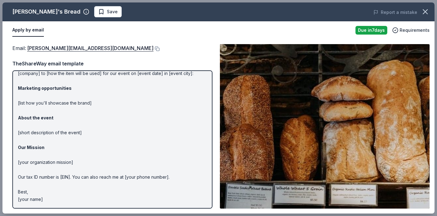
scroll to position [0, 0]
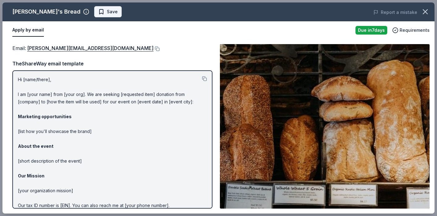
click at [107, 13] on span "Save" at bounding box center [112, 11] width 11 height 7
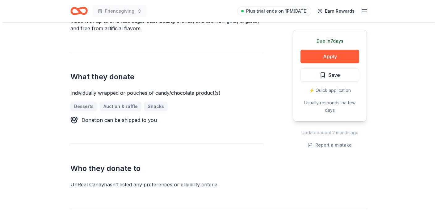
scroll to position [233, 0]
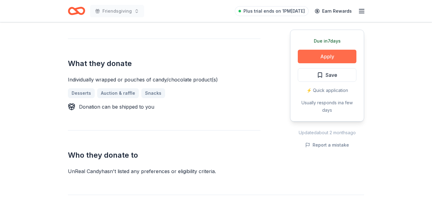
click at [326, 56] on button "Apply" at bounding box center [327, 57] width 59 height 14
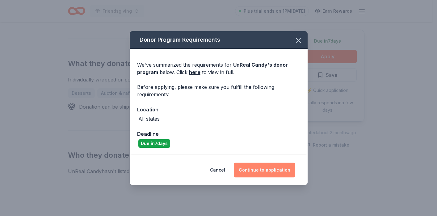
click at [259, 170] on button "Continue to application" at bounding box center [264, 170] width 61 height 15
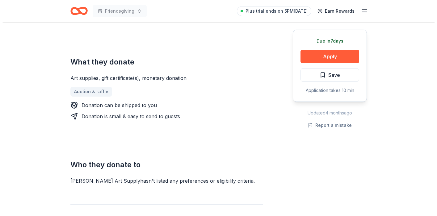
scroll to position [244, 0]
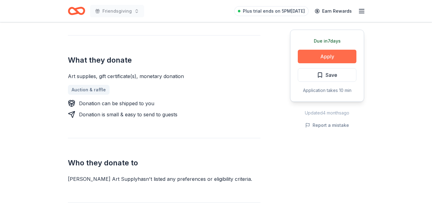
click at [347, 58] on button "Apply" at bounding box center [327, 57] width 59 height 14
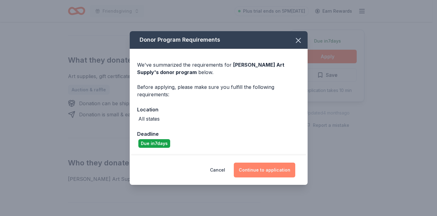
click at [272, 169] on button "Continue to application" at bounding box center [264, 170] width 61 height 15
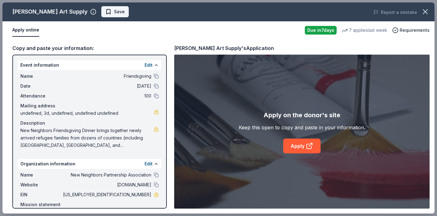
click at [114, 12] on span "Save" at bounding box center [119, 11] width 11 height 7
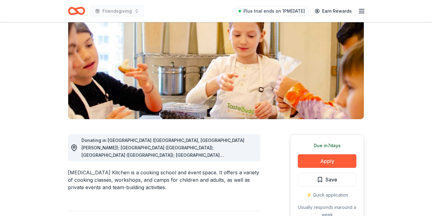
scroll to position [27, 0]
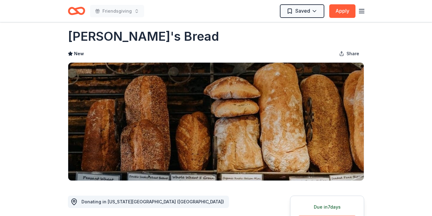
scroll to position [7, 0]
